Goal: Navigation & Orientation: Find specific page/section

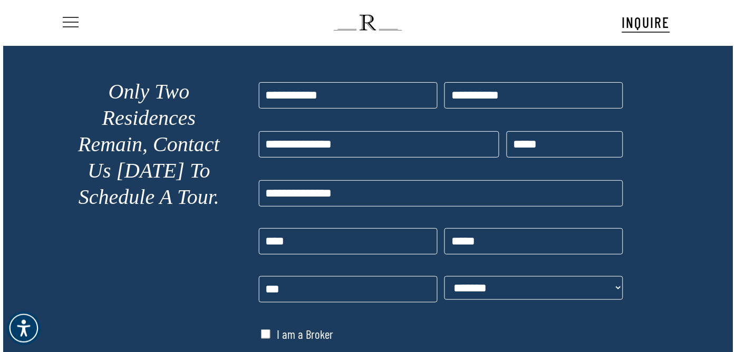
click at [68, 18] on span "Navigation Menu" at bounding box center [71, 22] width 12 height 15
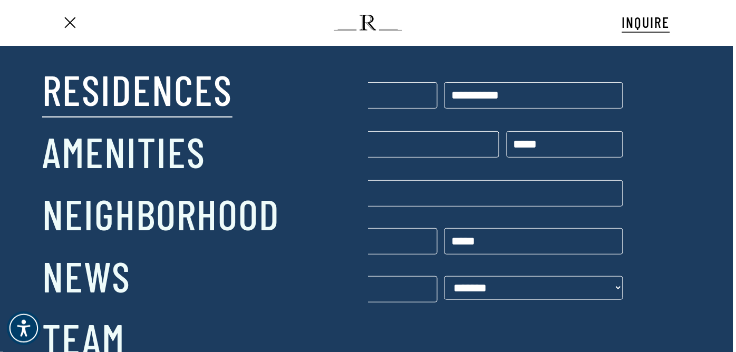
click at [119, 83] on link "Residences" at bounding box center [137, 89] width 190 height 55
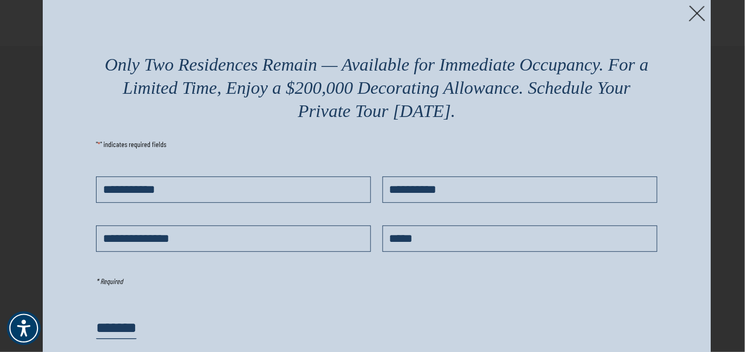
click at [693, 6] on img at bounding box center [697, 13] width 16 height 16
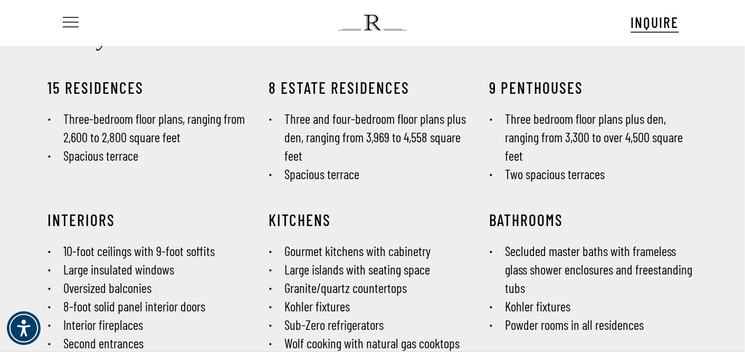
click at [70, 17] on span "Navigation Menu" at bounding box center [71, 22] width 12 height 15
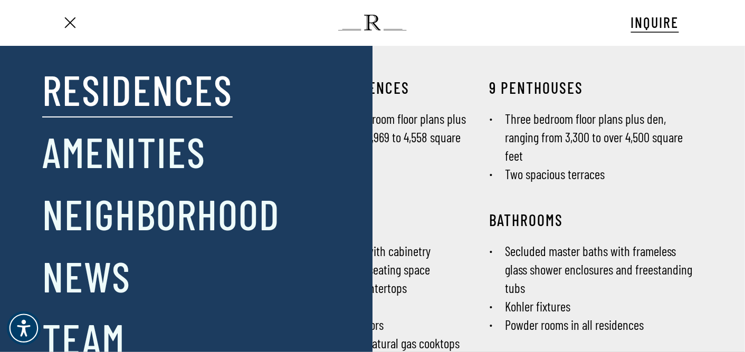
click at [70, 17] on span "Navigation Menu" at bounding box center [71, 22] width 12 height 15
click at [92, 142] on link "Amenities" at bounding box center [124, 151] width 164 height 55
